Goal: Task Accomplishment & Management: Manage account settings

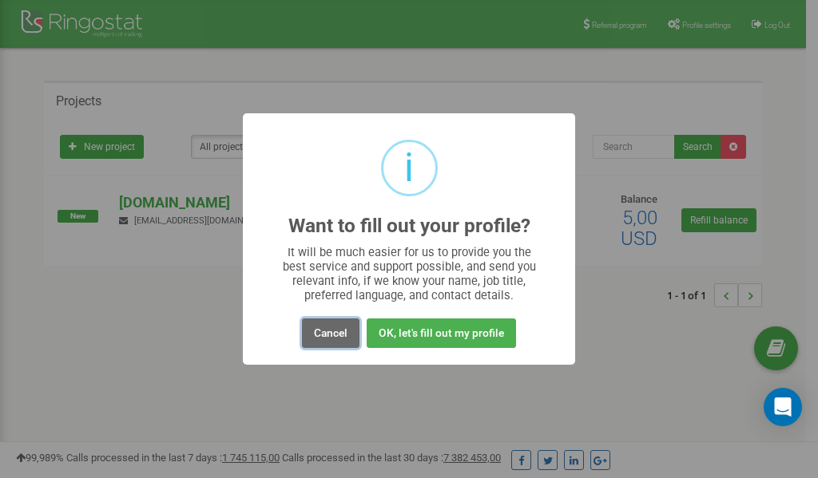
click at [339, 332] on button "Cancel" at bounding box center [330, 334] width 57 height 30
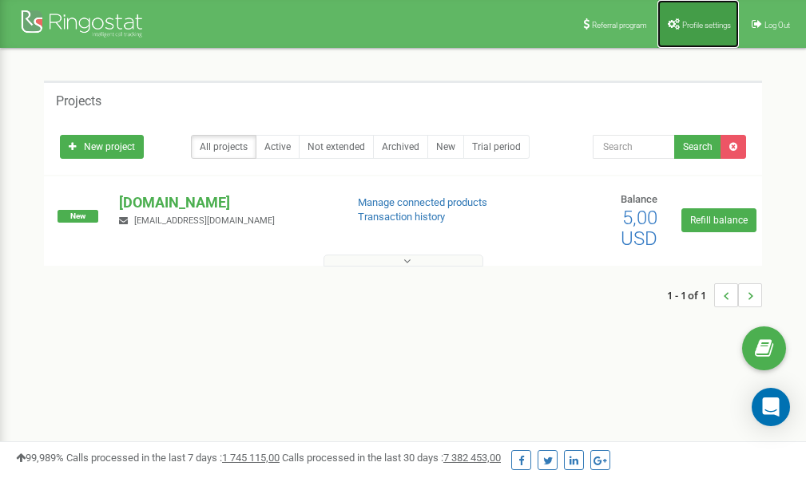
click at [700, 22] on span "Profile settings" at bounding box center [706, 25] width 49 height 9
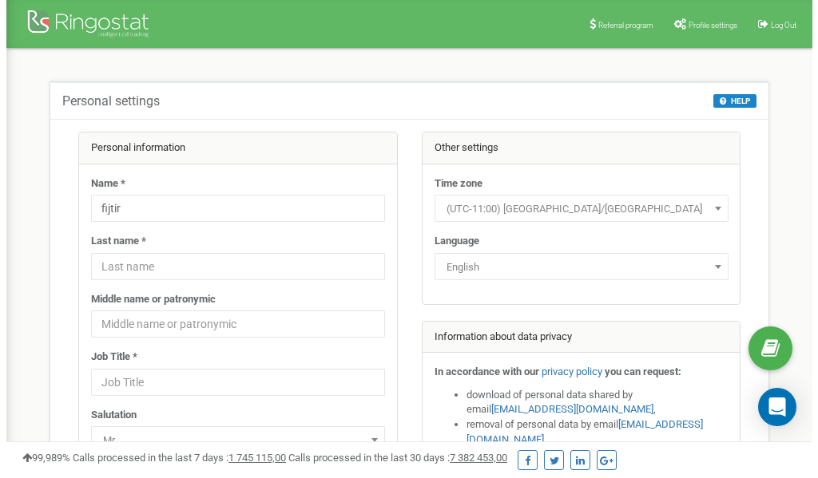
scroll to position [80, 0]
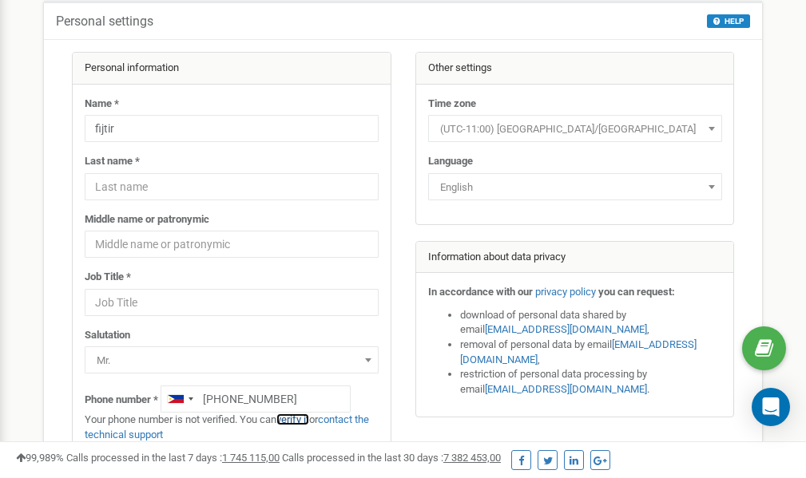
click at [297, 418] on link "verify it" at bounding box center [292, 420] width 33 height 12
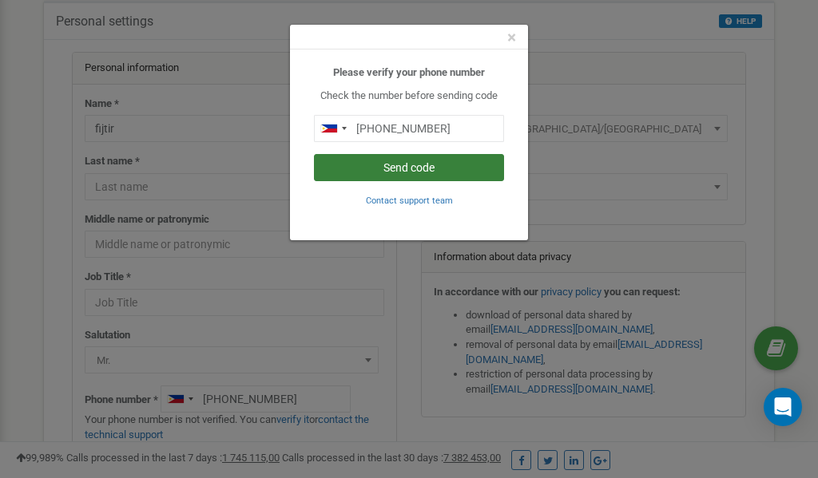
click at [410, 168] on button "Send code" at bounding box center [409, 167] width 190 height 27
